Goal: Task Accomplishment & Management: Complete application form

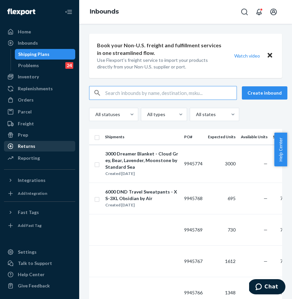
click at [39, 142] on div "Returns" at bounding box center [40, 145] width 70 height 9
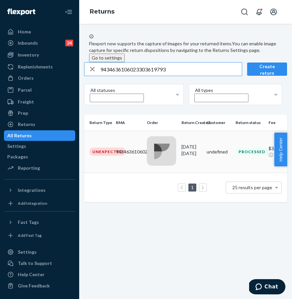
type input "9434636106023303619793"
click at [113, 159] on td "Unexpected" at bounding box center [98, 151] width 29 height 42
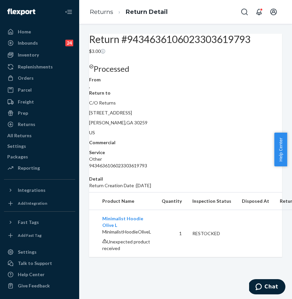
scroll to position [37, 0]
click at [45, 88] on div "Parcel" at bounding box center [40, 89] width 70 height 9
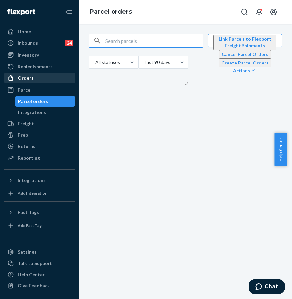
click at [46, 77] on div "Orders" at bounding box center [40, 77] width 70 height 9
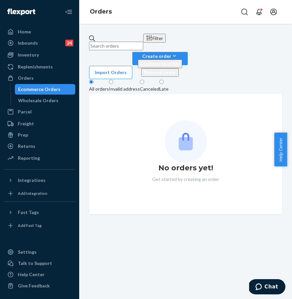
click at [141, 42] on input "text" at bounding box center [116, 46] width 54 height 9
paste input "#254858603"
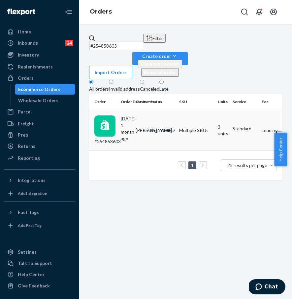
type input "#254858603"
click at [116, 115] on div "#254858603" at bounding box center [104, 129] width 21 height 29
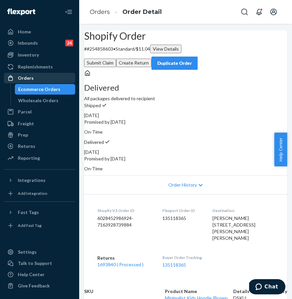
click at [54, 80] on div "Orders" at bounding box center [40, 77] width 70 height 9
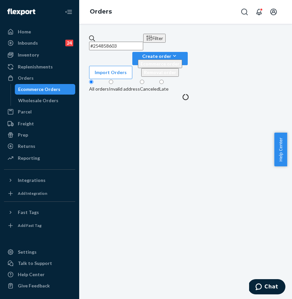
click at [134, 45] on input "#254858603" at bounding box center [116, 46] width 54 height 9
drag, startPoint x: 148, startPoint y: 41, endPoint x: 80, endPoint y: 39, distance: 68.4
click at [83, 39] on div "#254858603 Filter Import Orders Create order Ecommerce order Removal order All …" at bounding box center [185, 161] width 213 height 275
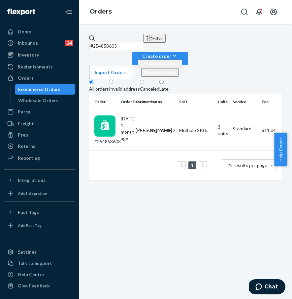
paste input "989691"
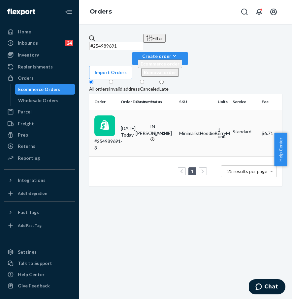
type input "#254989691"
click at [116, 115] on div "#254989691-3" at bounding box center [104, 133] width 21 height 36
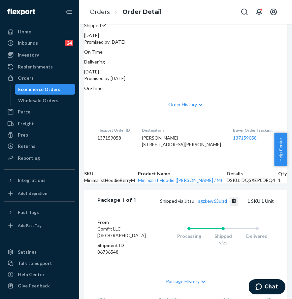
scroll to position [103, 0]
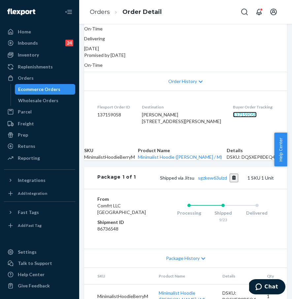
click at [233, 117] on link "137159058" at bounding box center [245, 115] width 24 height 6
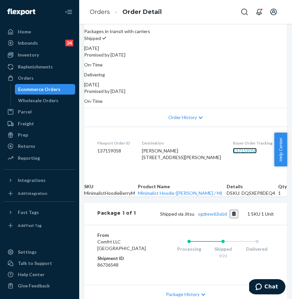
scroll to position [0, 0]
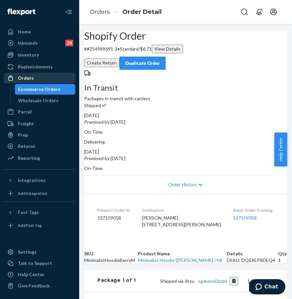
click at [44, 77] on div "Orders" at bounding box center [40, 77] width 70 height 9
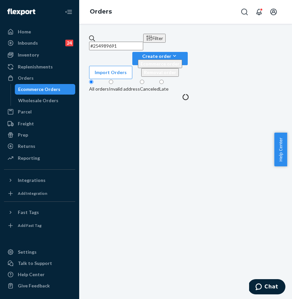
click at [124, 43] on input "#254989691" at bounding box center [116, 46] width 54 height 9
drag, startPoint x: 146, startPoint y: 41, endPoint x: 86, endPoint y: 39, distance: 60.1
click at [86, 39] on div "#254989691 Filter Import Orders Create order Ecommerce order Removal order All …" at bounding box center [185, 67] width 203 height 66
paste input "The management has approved a one-time exception to replace your misdelivered/l…"
type input "The management has approved a one-time exception to replace your misdelivered/l…"
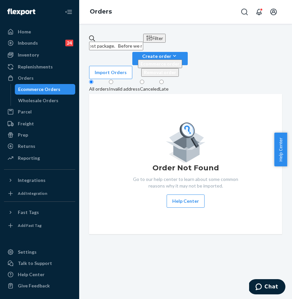
scroll to position [0, 59]
drag, startPoint x: 246, startPoint y: 40, endPoint x: 89, endPoint y: 35, distance: 157.2
click at [90, 42] on input "The management has approved a one-time exception to replace your misdelivered/l…" at bounding box center [116, 46] width 54 height 9
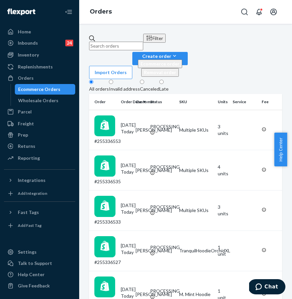
paste input "#255223643"
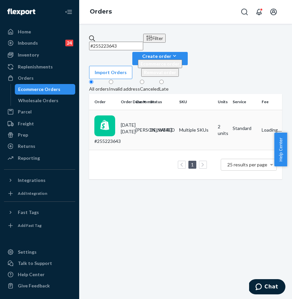
type input "#255223643"
click at [116, 115] on div "#255223643" at bounding box center [104, 129] width 21 height 29
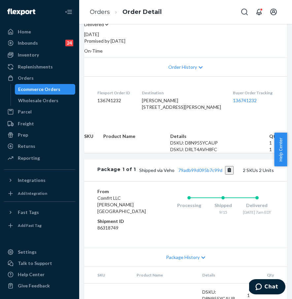
scroll to position [118, 0]
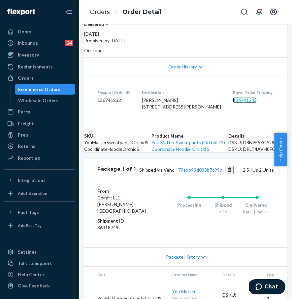
click at [233, 103] on link "136741232" at bounding box center [245, 100] width 24 height 6
click at [48, 77] on div "Orders" at bounding box center [40, 77] width 70 height 9
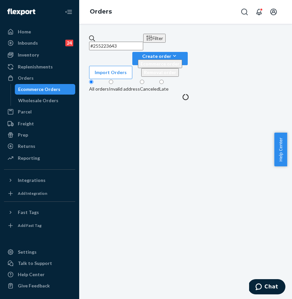
click at [128, 42] on input "#255223643" at bounding box center [116, 46] width 54 height 9
drag, startPoint x: 113, startPoint y: 42, endPoint x: 81, endPoint y: 41, distance: 32.0
click at [81, 41] on div "#255223643 Filter Import Orders Create order Ecommerce order Removal order All …" at bounding box center [185, 161] width 213 height 275
paste input "order (#255223643)"
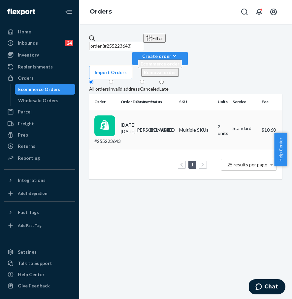
type input "order (#255223643)"
click at [118, 110] on td "#255223643" at bounding box center [103, 130] width 29 height 40
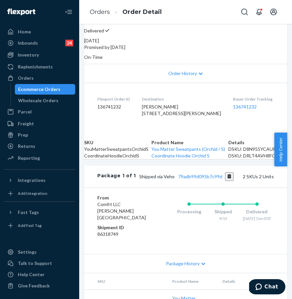
scroll to position [113, 0]
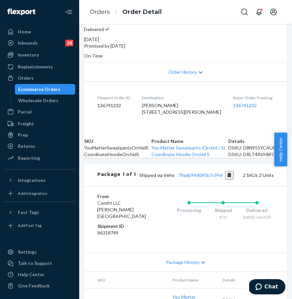
click at [273, 131] on dl "Flexport Order ID 136741232 Destination [PERSON_NAME] [STREET_ADDRESS][PERSON_N…" at bounding box center [185, 106] width 203 height 50
click at [237, 118] on div "Buyer Order Tracking 136741232" at bounding box center [253, 106] width 41 height 23
drag, startPoint x: 250, startPoint y: 154, endPoint x: 216, endPoint y: 154, distance: 34.0
click at [216, 131] on dl "Flexport Order ID 136741232 Destination [PERSON_NAME] [STREET_ADDRESS][PERSON_N…" at bounding box center [185, 106] width 203 height 50
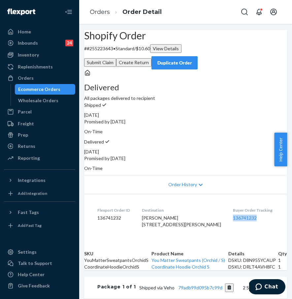
scroll to position [0, 0]
click at [267, 172] on div "Delivered All packages delivered to recipient Shipped [DATE] Promised by [DATE]…" at bounding box center [185, 121] width 203 height 102
click at [198, 70] on button "Duplicate Order" at bounding box center [175, 62] width 46 height 13
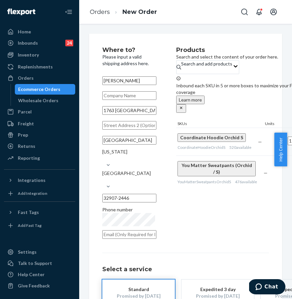
click at [233, 197] on div "Products Search and select the content of your order here. Search and add produ…" at bounding box center [243, 144] width 134 height 195
click at [109, 115] on input "1763 [GEOGRAPHIC_DATA]" at bounding box center [129, 110] width 54 height 9
drag, startPoint x: 106, startPoint y: 118, endPoint x: 145, endPoint y: 119, distance: 39.0
click at [145, 115] on input "1763 [GEOGRAPHIC_DATA]" at bounding box center [129, 110] width 54 height 9
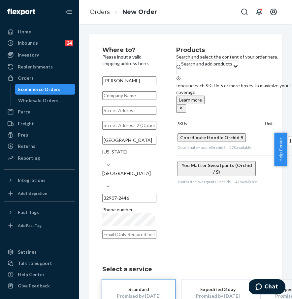
scroll to position [0, 0]
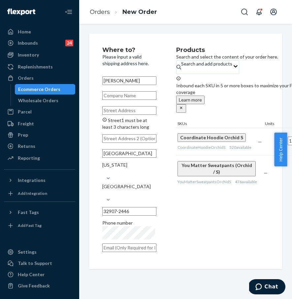
paste input "[STREET_ADDRESS]"
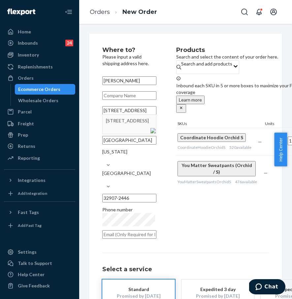
type input "[STREET_ADDRESS]"
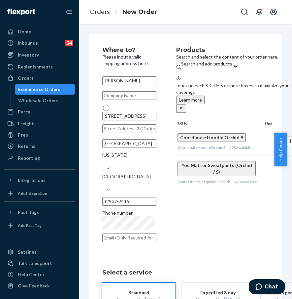
type input "Palmyra"
type input "53156"
type input "[STREET_ADDRESS]"
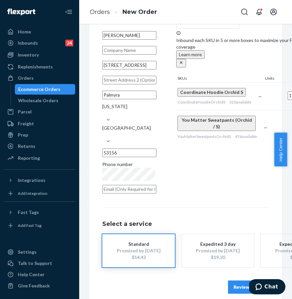
scroll to position [47, 0]
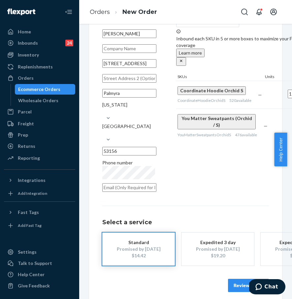
click at [236, 278] on button "Review Order" at bounding box center [248, 284] width 41 height 13
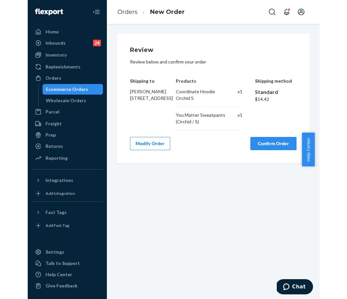
scroll to position [0, 0]
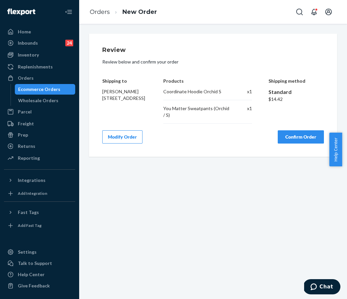
click at [292, 138] on button "Confirm Order" at bounding box center [301, 136] width 46 height 13
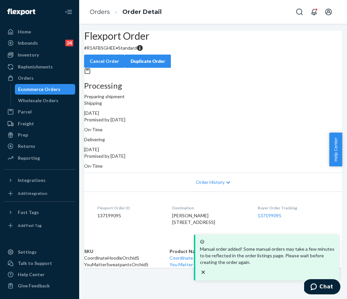
scroll to position [43, 0]
drag, startPoint x: 254, startPoint y: 186, endPoint x: 285, endPoint y: 185, distance: 31.4
click at [285, 191] on dl "Flexport Order ID 137199095 Destination [PERSON_NAME] [STREET_ADDRESS] Buyer Or…" at bounding box center [213, 216] width 258 height 50
copy link "137199095"
click at [292, 205] on div "Buyer Order Tracking 137199095" at bounding box center [293, 216] width 71 height 23
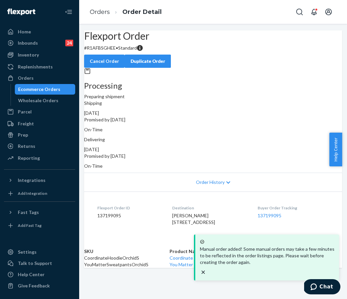
scroll to position [27, 0]
